Goal: Information Seeking & Learning: Learn about a topic

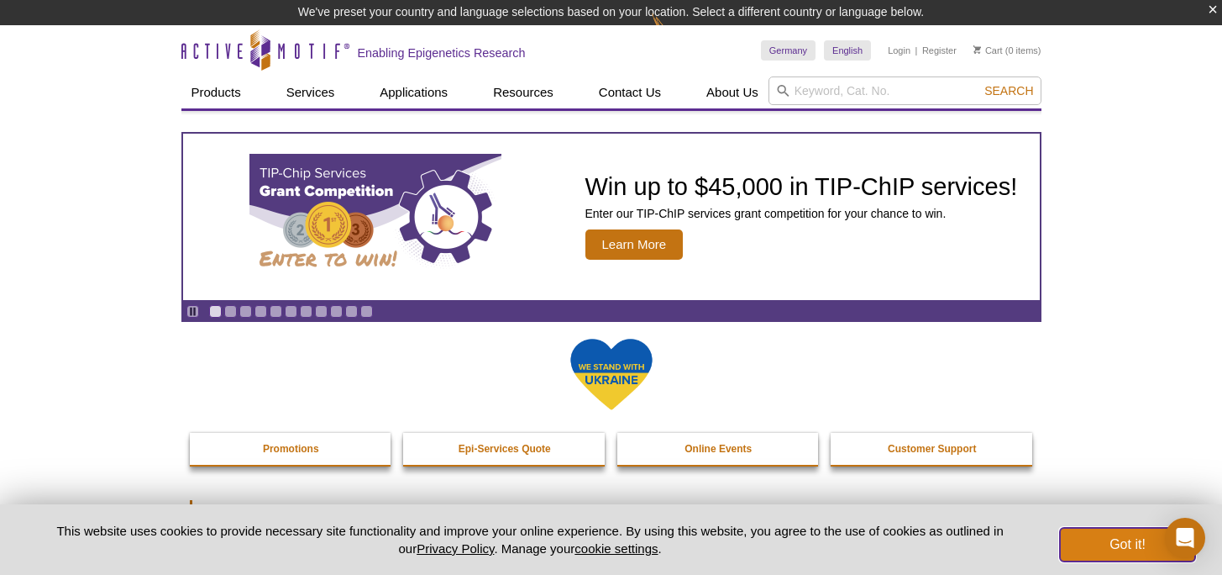
click at [1123, 543] on button "Got it!" at bounding box center [1127, 545] width 134 height 34
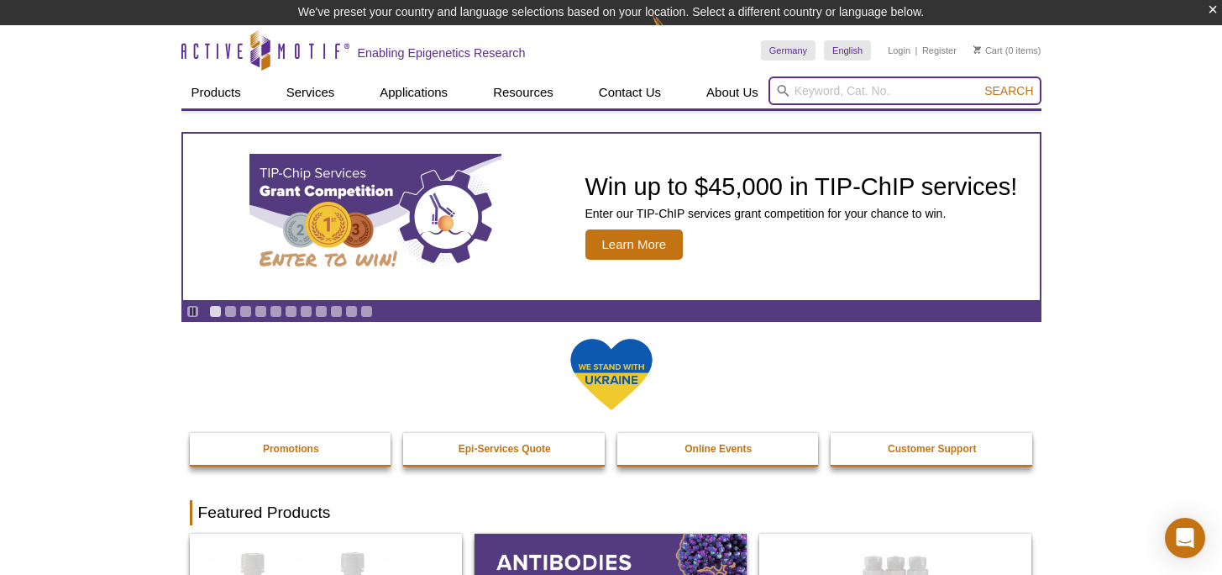
click at [854, 95] on input "search" at bounding box center [905, 90] width 273 height 29
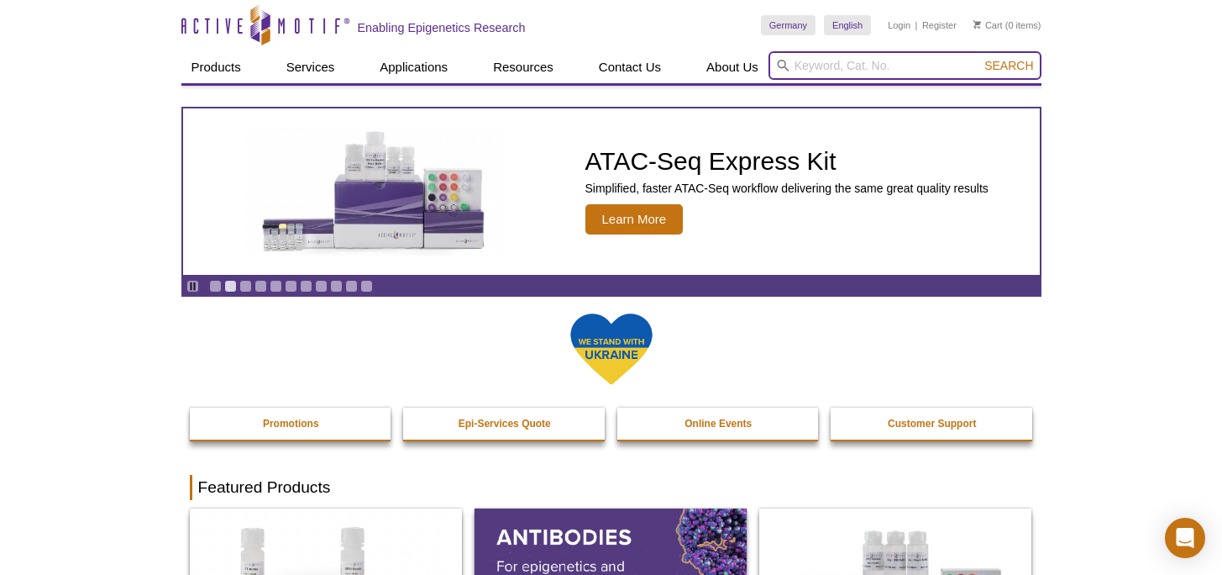
paste input "Pan-ac-H3"
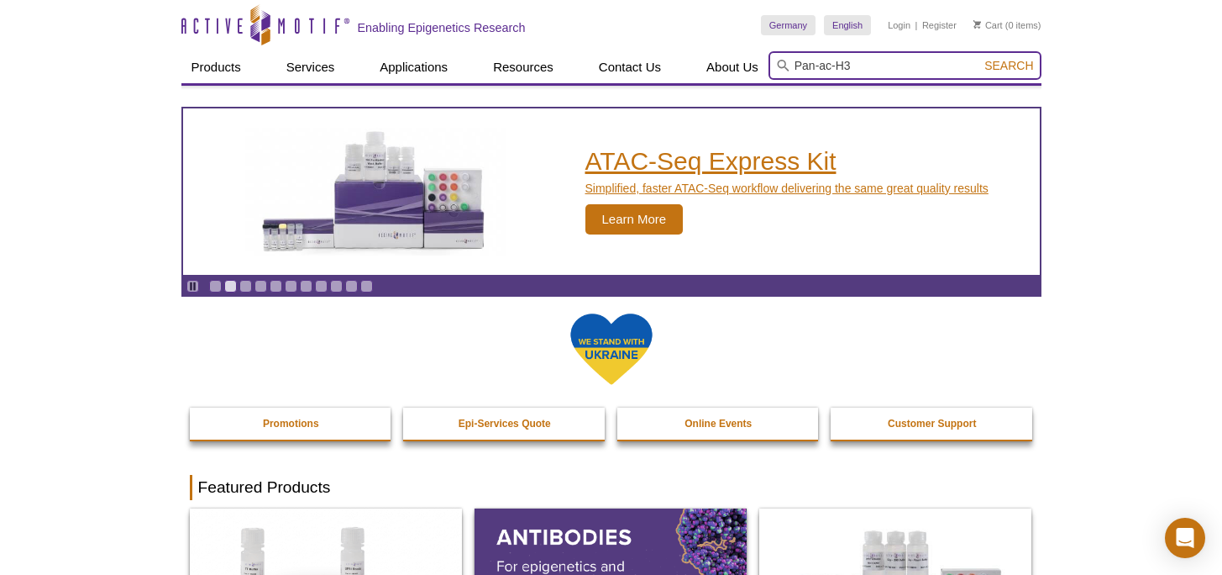
type input "Pan-ac-H3"
click at [980, 58] on button "Search" at bounding box center [1009, 65] width 59 height 15
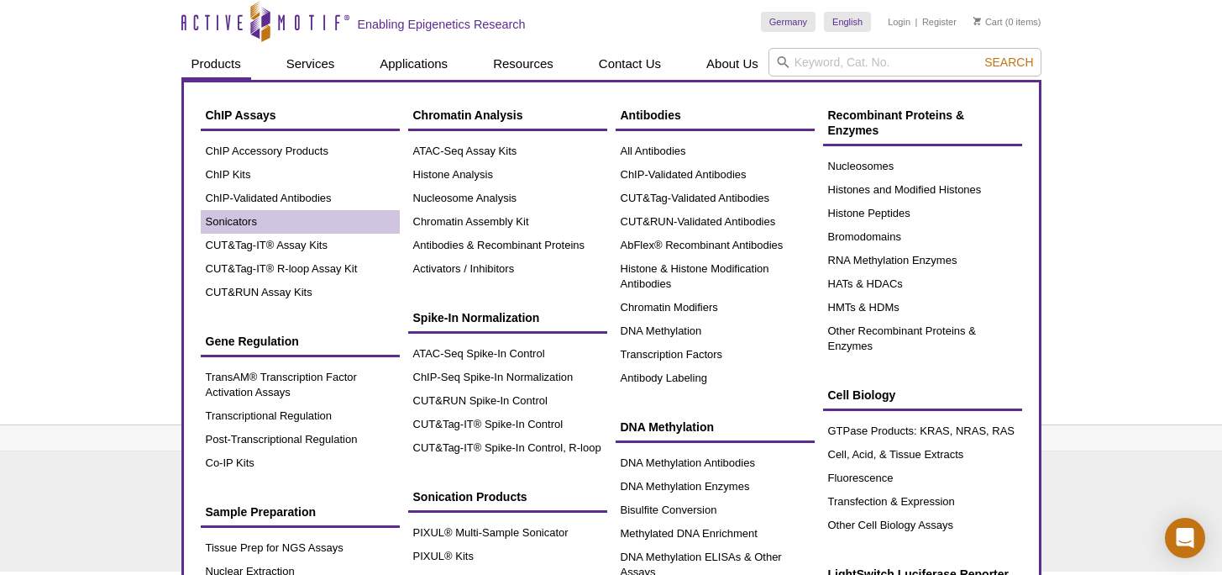
scroll to position [7, 0]
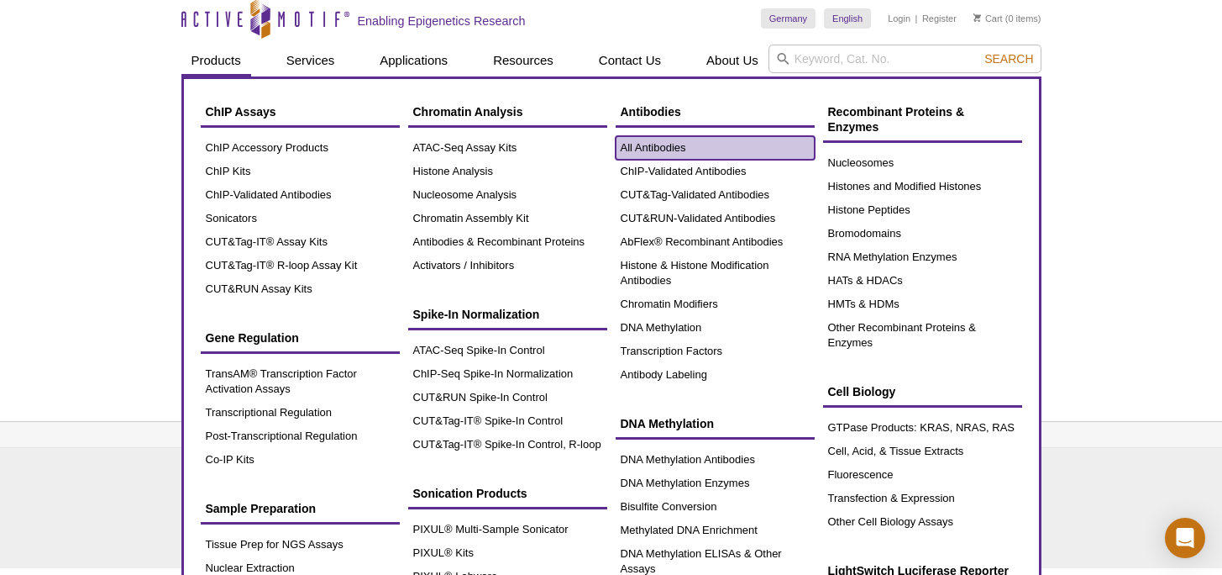
click at [665, 140] on link "All Antibodies" at bounding box center [715, 148] width 199 height 24
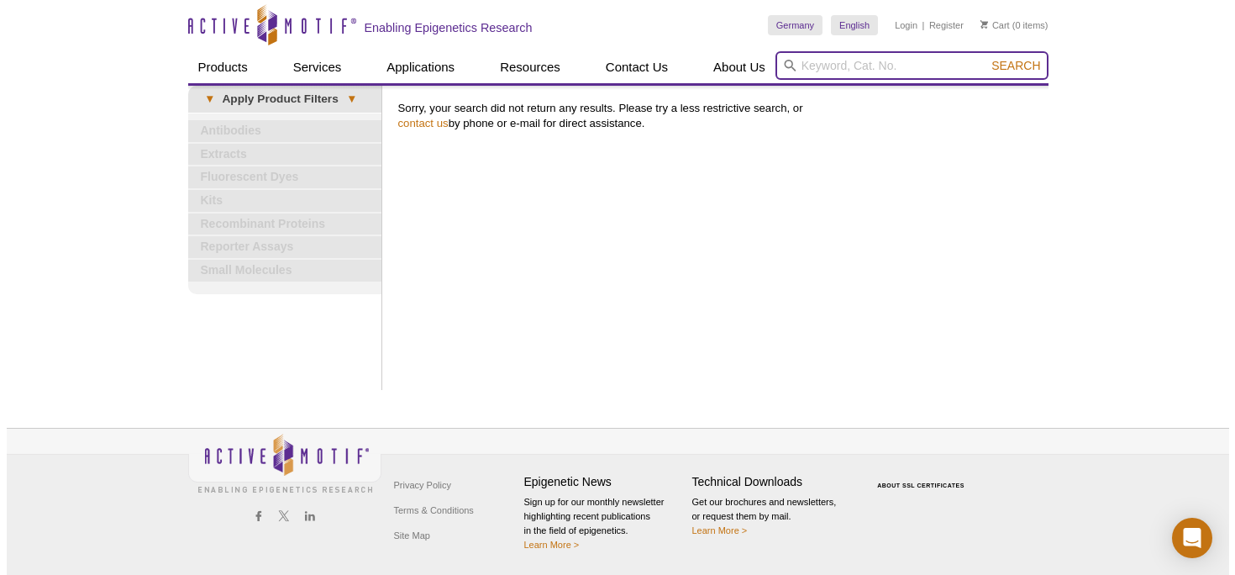
scroll to position [0, 0]
click at [841, 57] on input "search" at bounding box center [911, 65] width 273 height 29
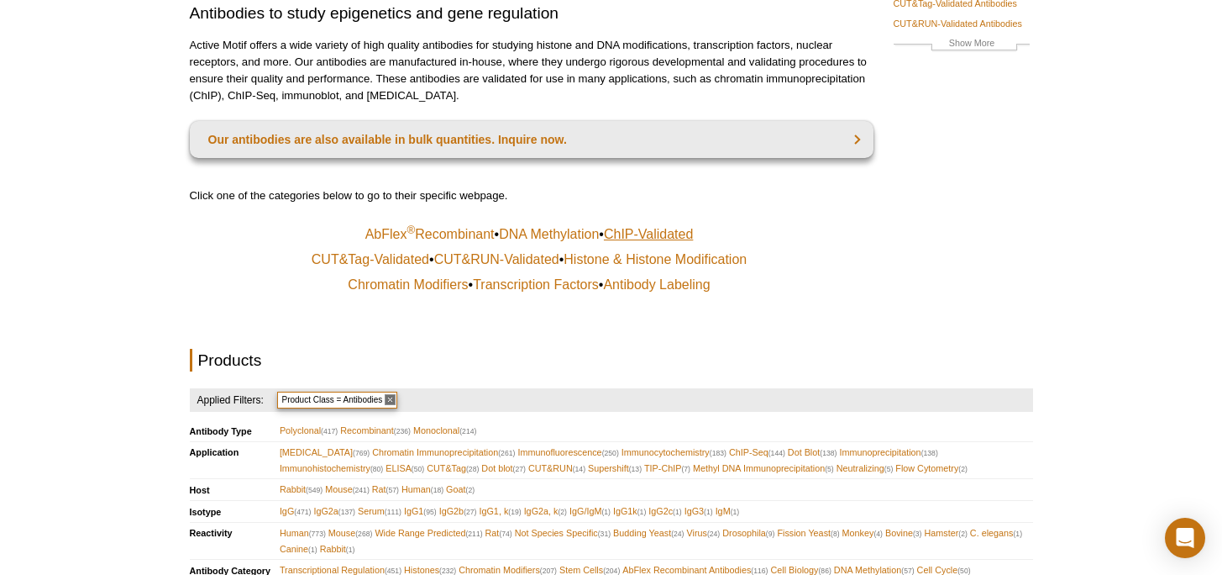
scroll to position [208, 0]
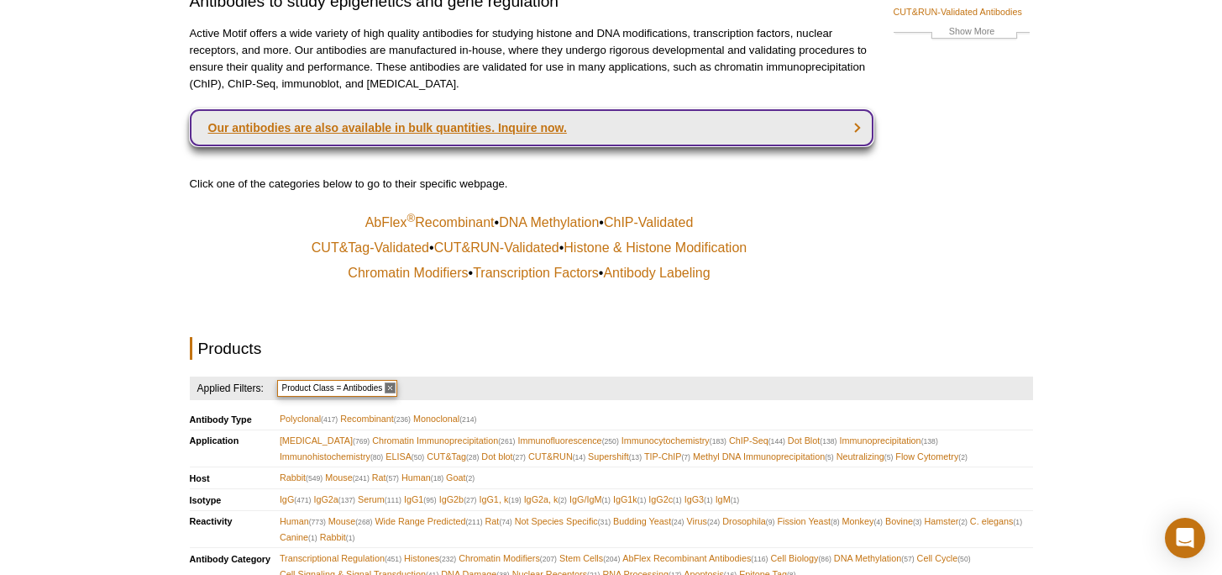
click at [518, 123] on link "Our antibodies are also available in bulk quantities. Inquire now." at bounding box center [532, 127] width 684 height 37
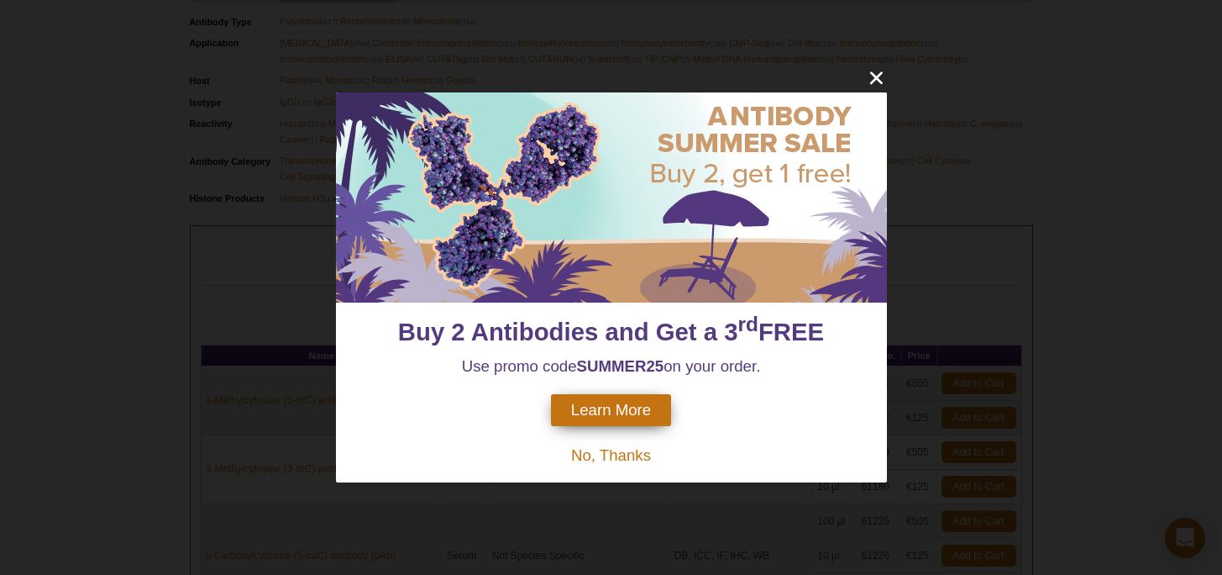
scroll to position [658, 0]
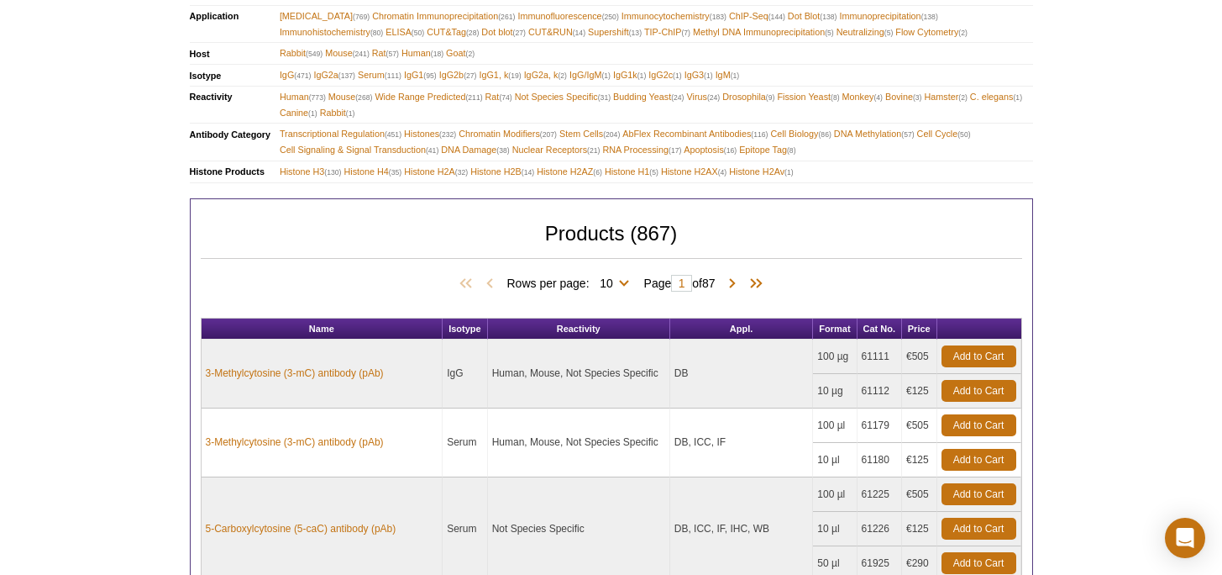
scroll to position [624, 0]
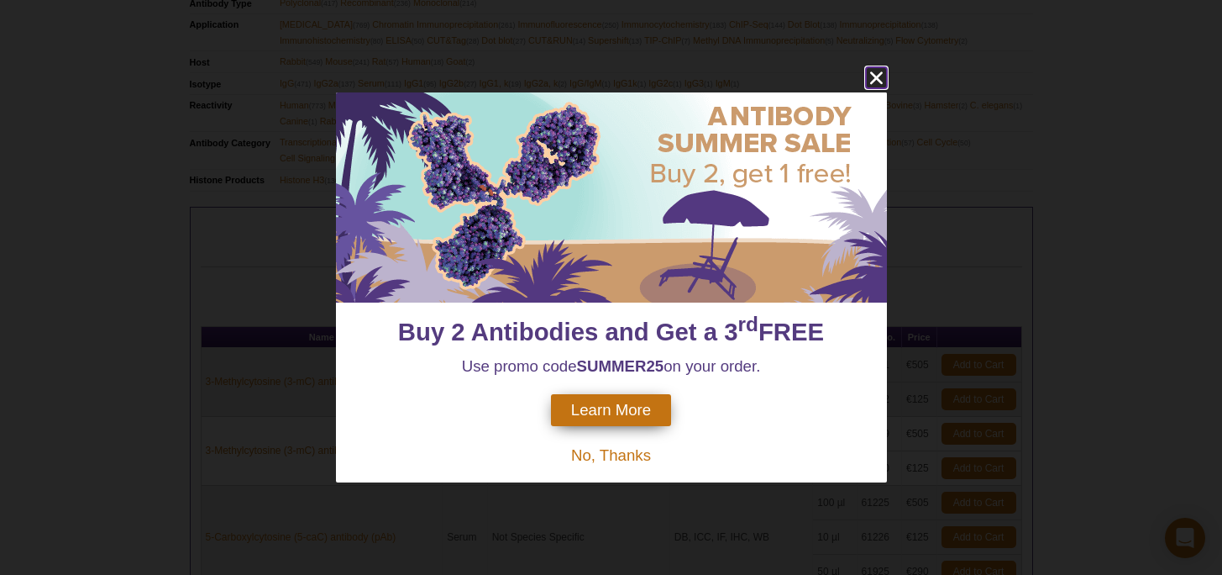
click at [875, 77] on icon "close" at bounding box center [876, 77] width 13 height 13
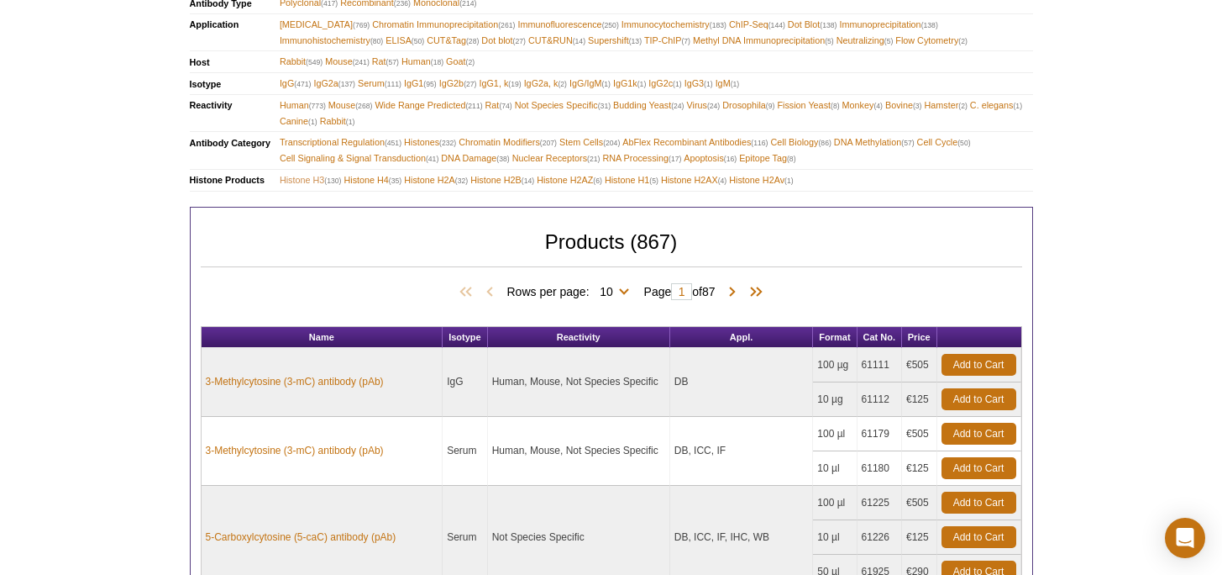
click at [304, 181] on span "Histone H3 (130)" at bounding box center [311, 180] width 62 height 16
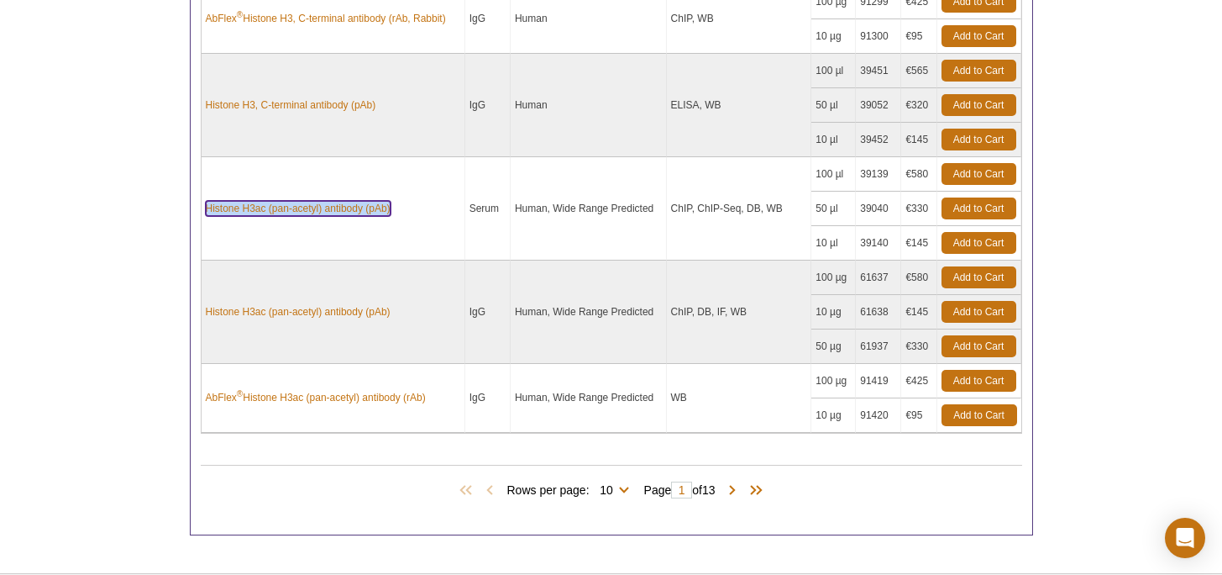
scroll to position [1280, 0]
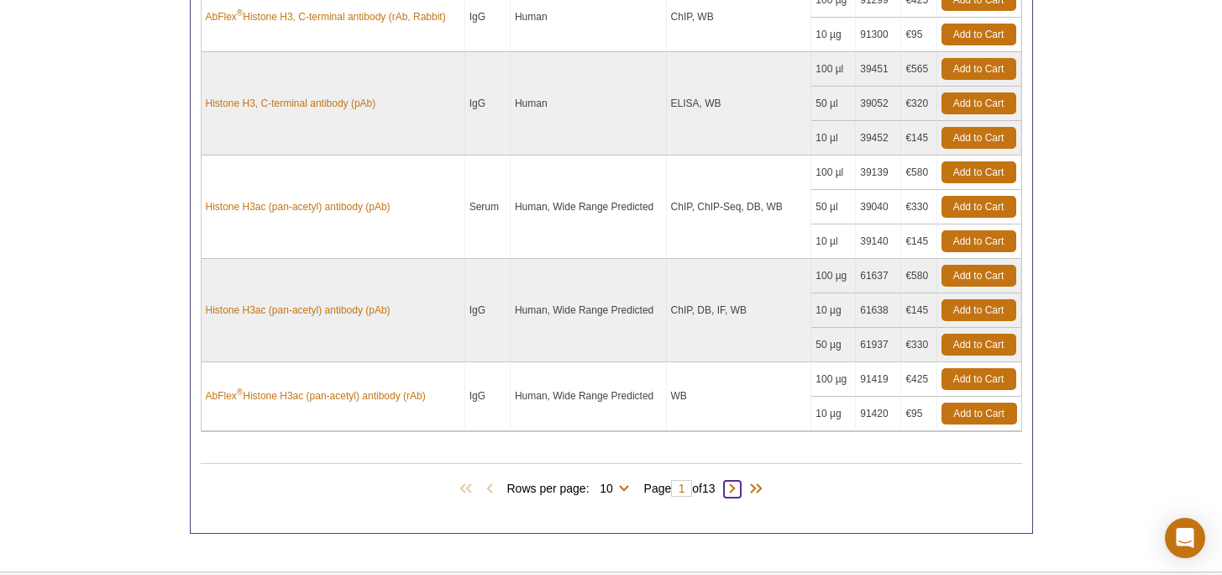
click at [736, 487] on span at bounding box center [732, 489] width 17 height 17
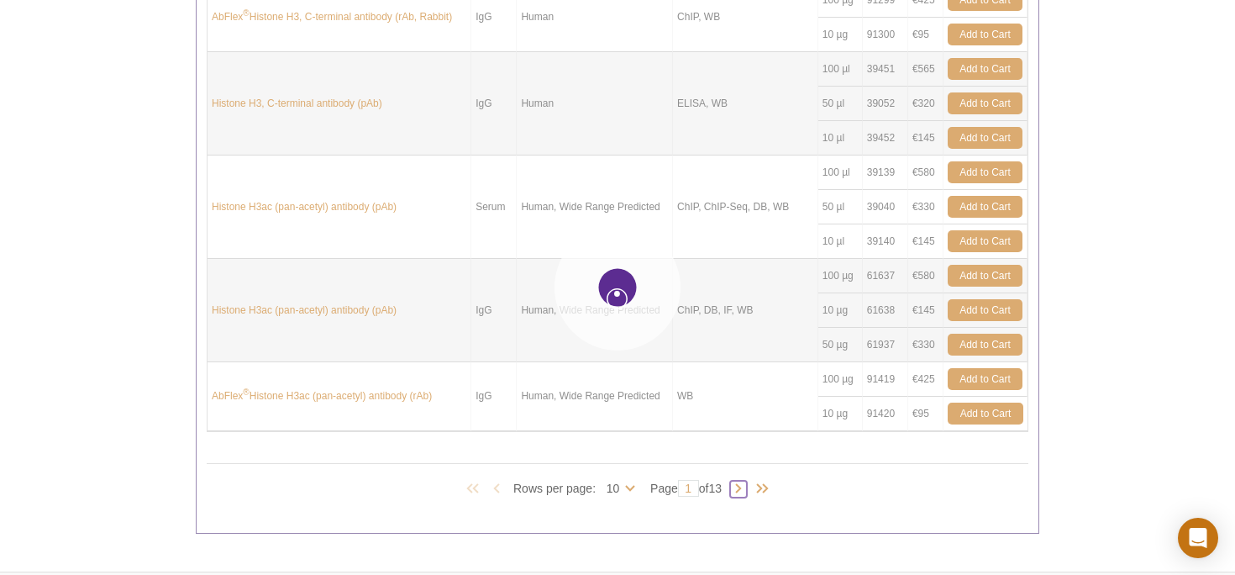
type input "2"
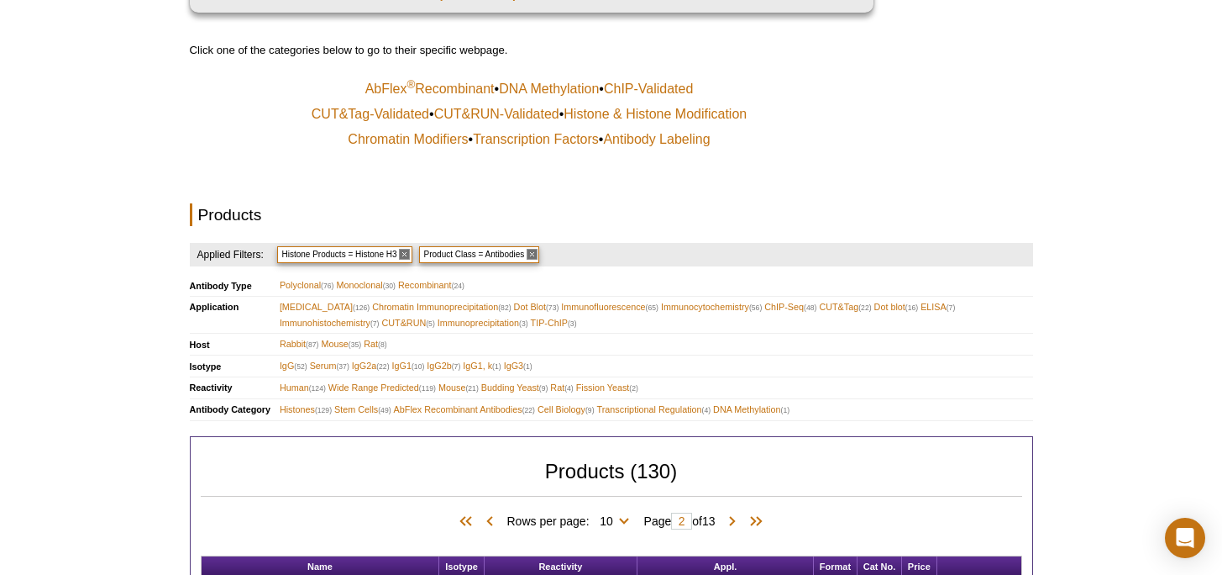
scroll to position [350, 0]
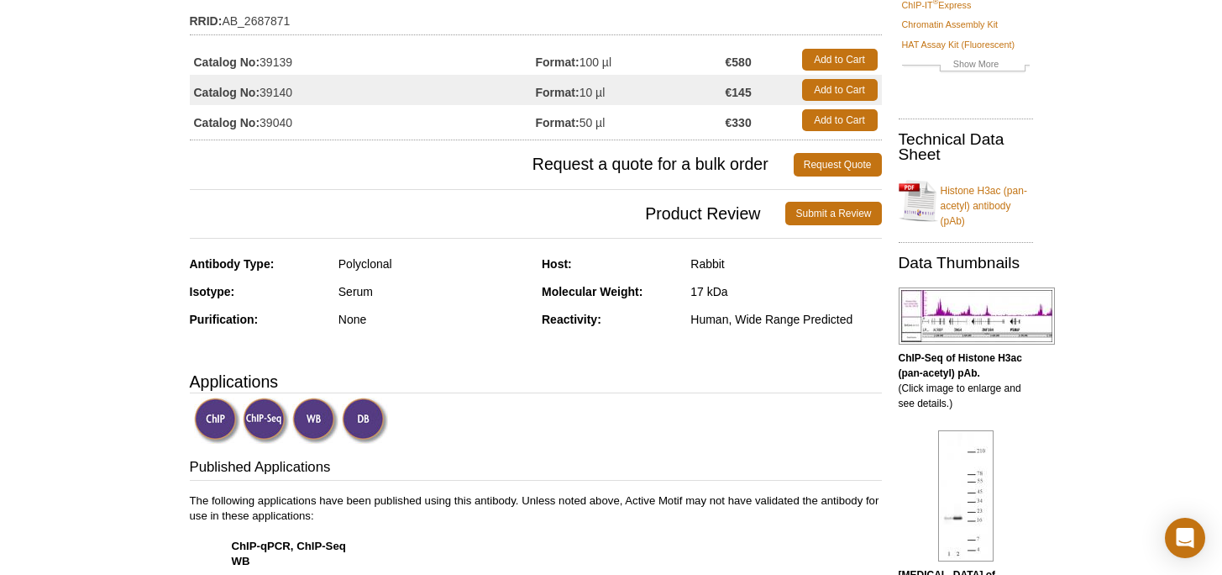
scroll to position [176, 0]
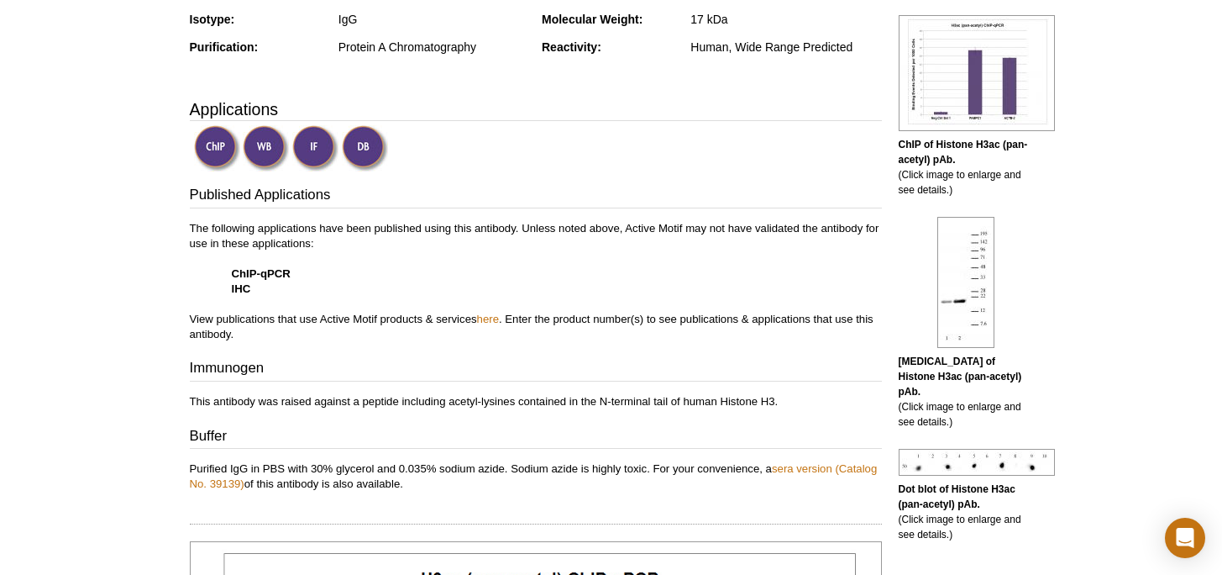
scroll to position [440, 0]
